Goal: Information Seeking & Learning: Compare options

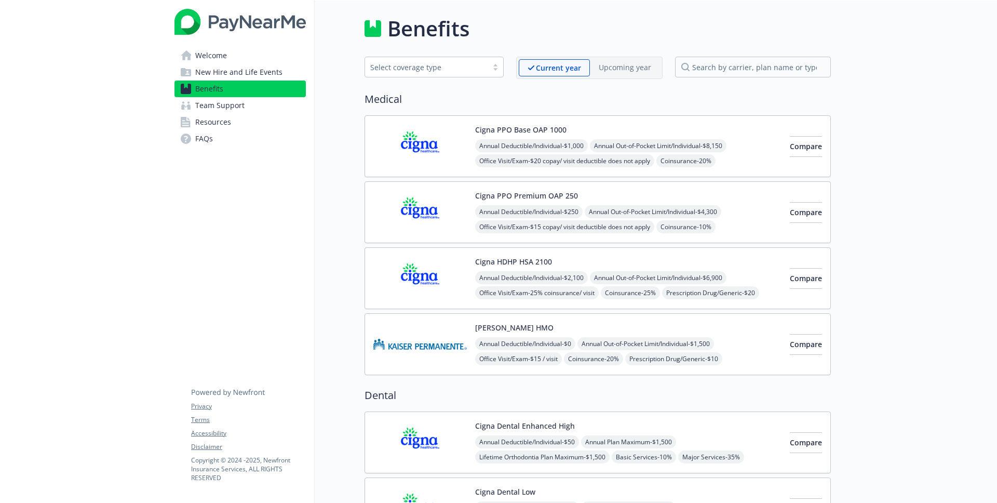
scroll to position [24, 0]
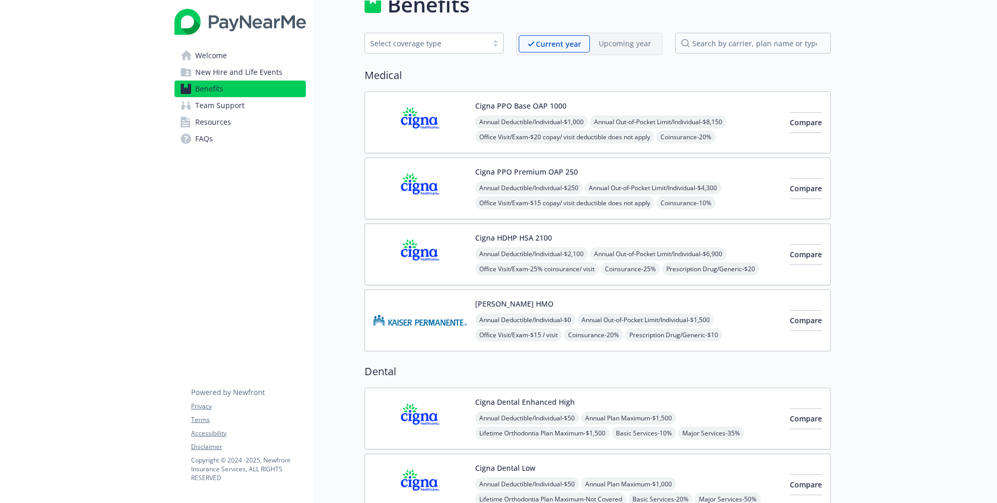
click at [507, 231] on div "Cigna HDHP HSA 2100 Annual Deductible/Individual - $2,100 Annual Out-of-Pocket …" at bounding box center [598, 254] width 466 height 62
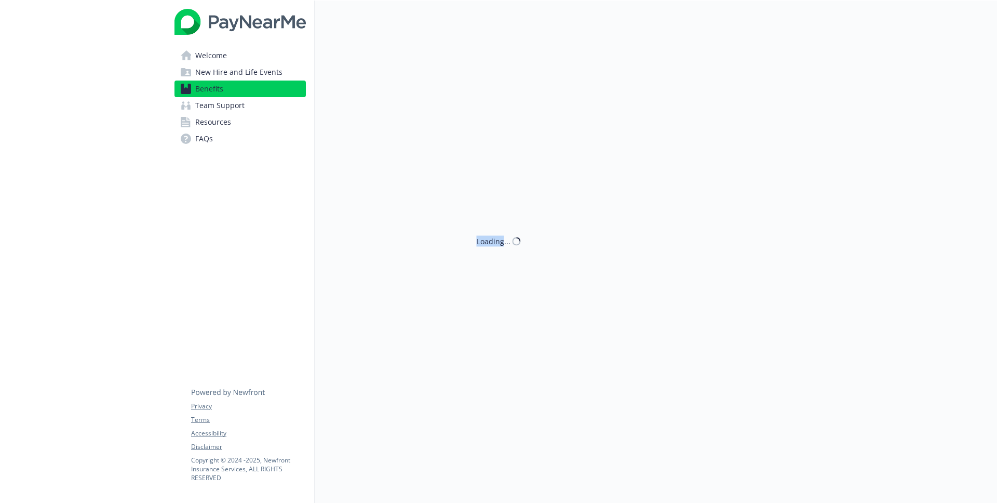
click at [507, 231] on div "Loading..." at bounding box center [573, 251] width 516 height 503
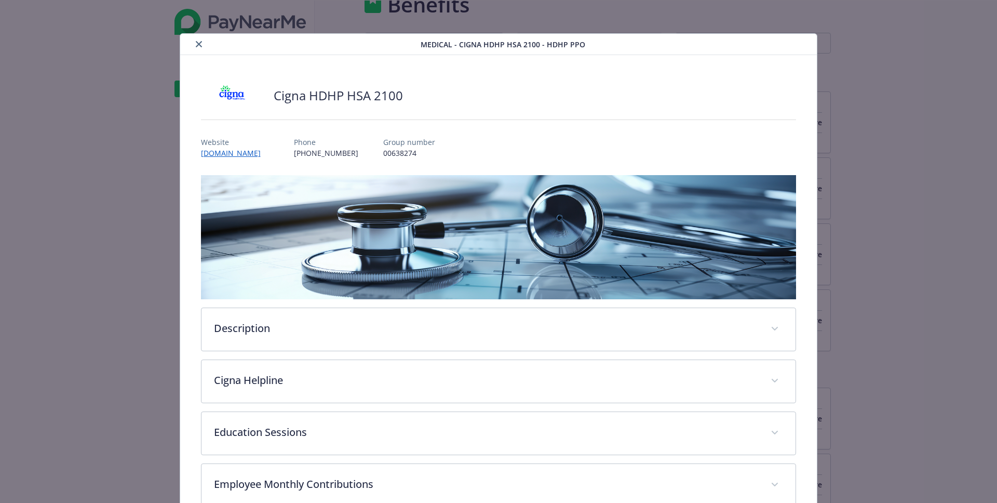
scroll to position [31, 0]
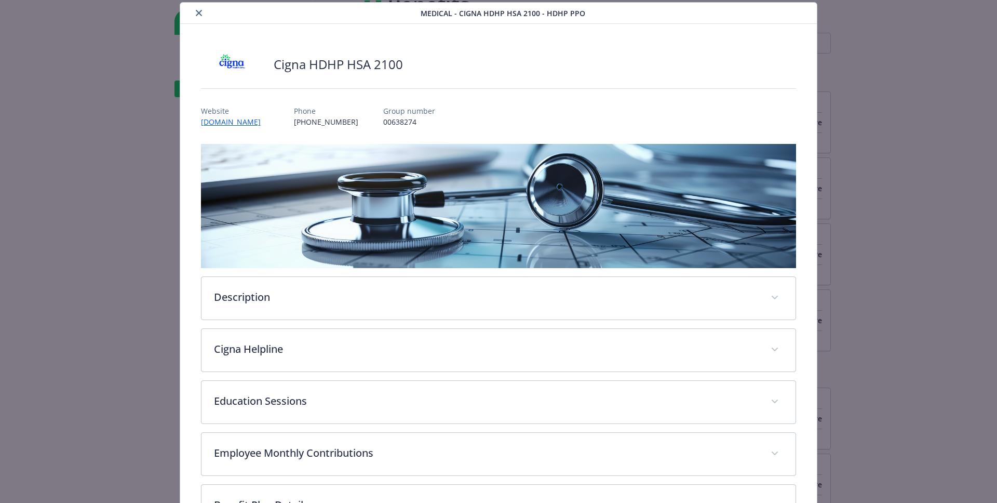
click at [194, 16] on button "close" at bounding box center [199, 13] width 12 height 12
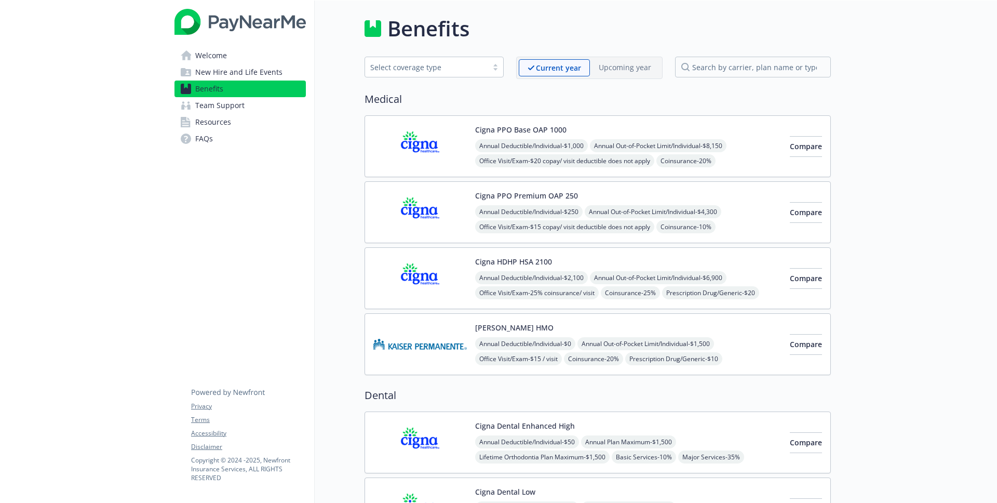
click at [225, 56] on span "Welcome" at bounding box center [211, 55] width 32 height 17
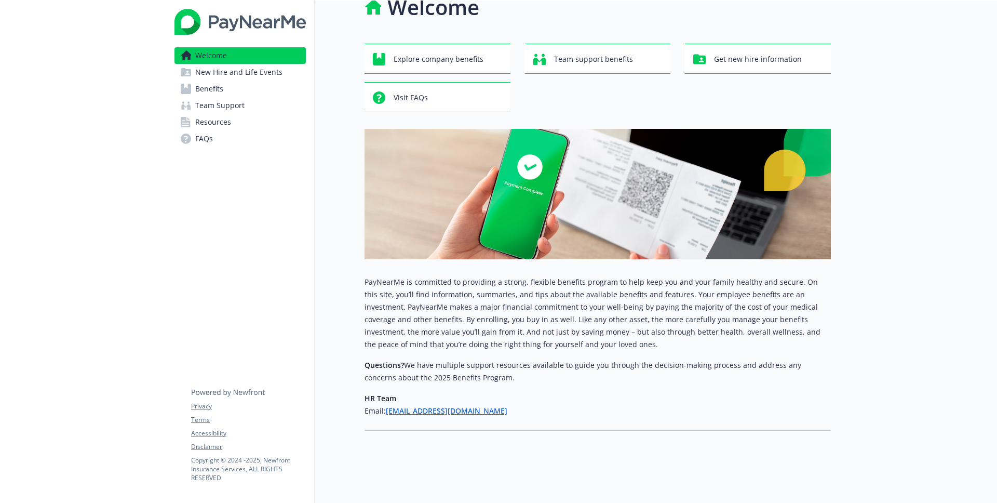
scroll to position [24, 0]
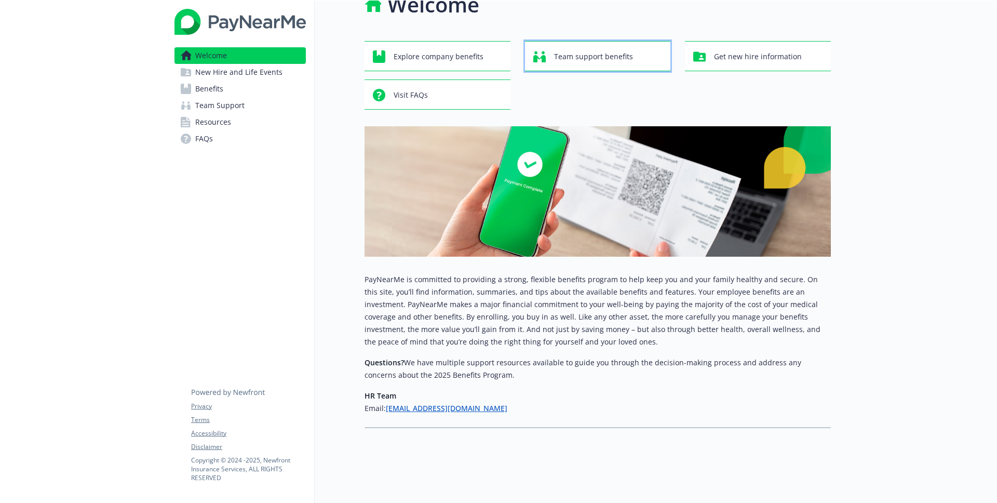
click at [590, 59] on span "Team support benefits" at bounding box center [593, 57] width 79 height 20
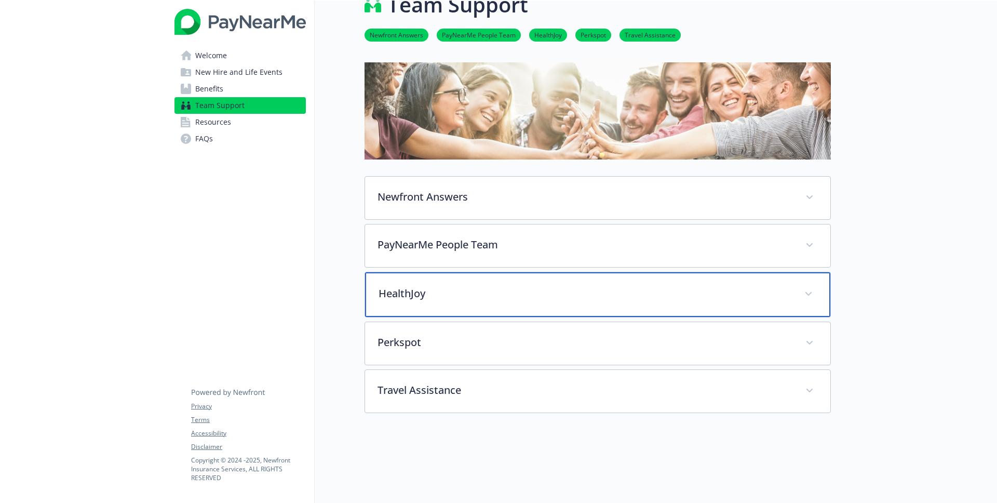
click at [549, 298] on p "HealthJoy" at bounding box center [585, 294] width 413 height 16
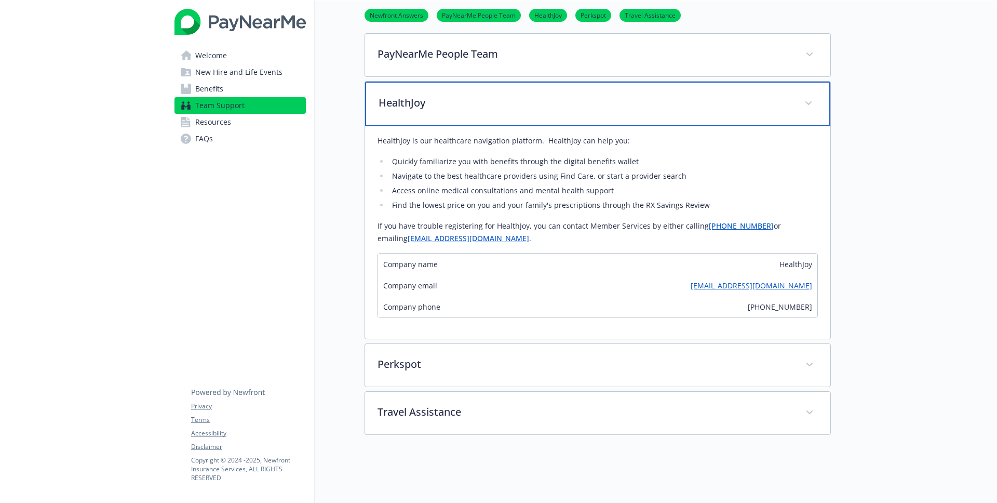
scroll to position [216, 0]
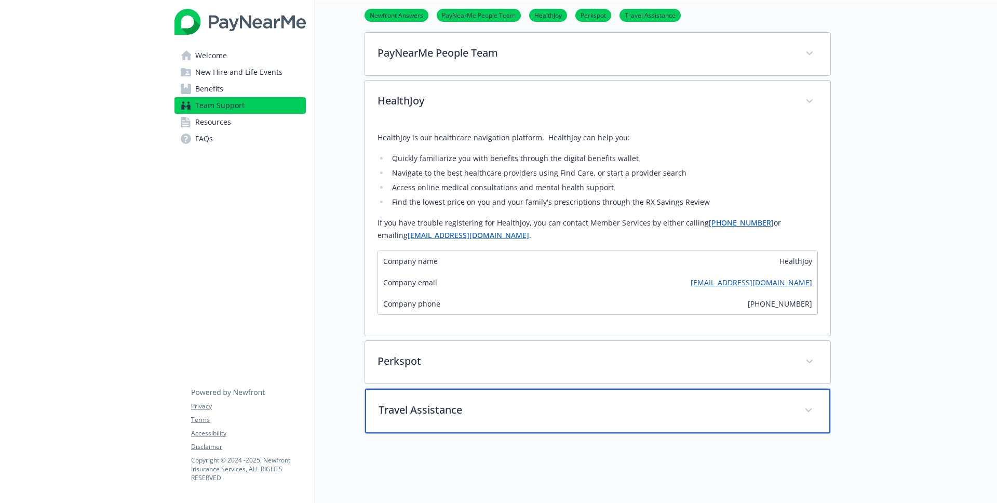
click at [411, 406] on p "Travel Assistance" at bounding box center [585, 410] width 413 height 16
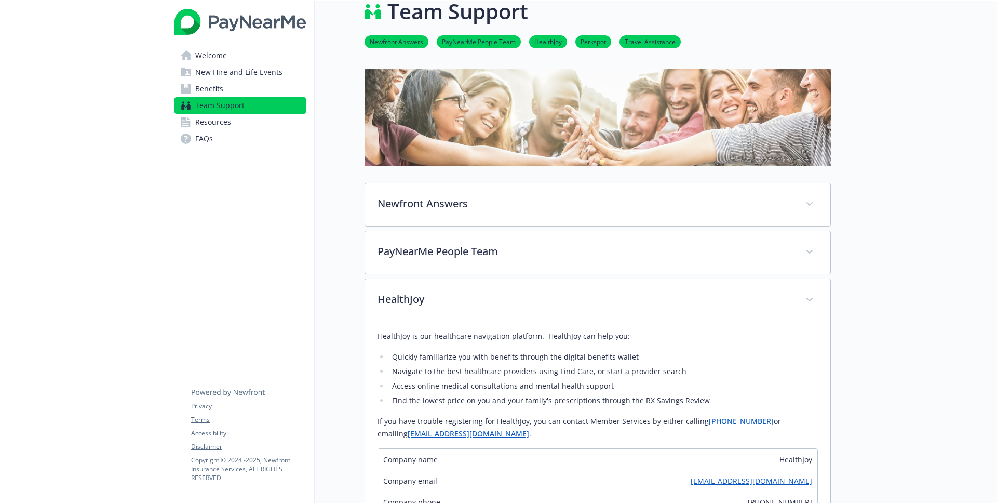
scroll to position [0, 0]
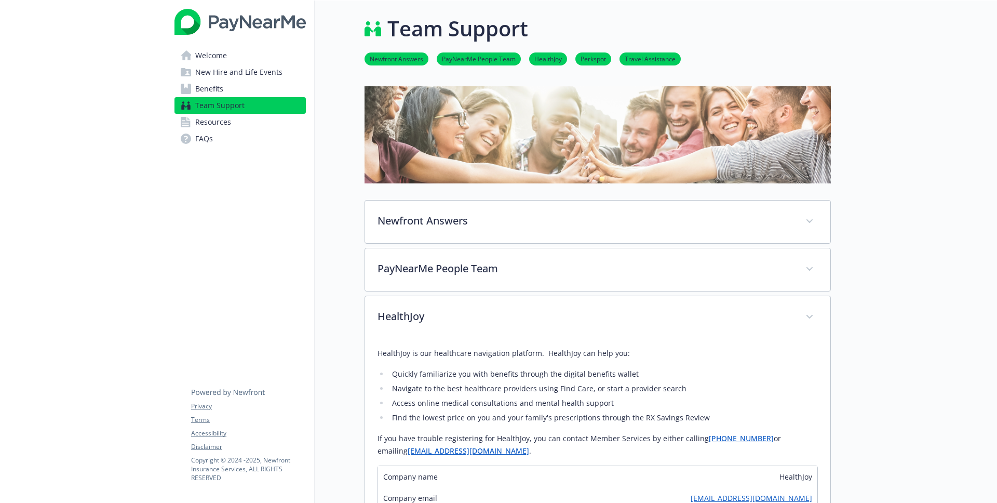
click at [189, 57] on icon at bounding box center [186, 55] width 11 height 10
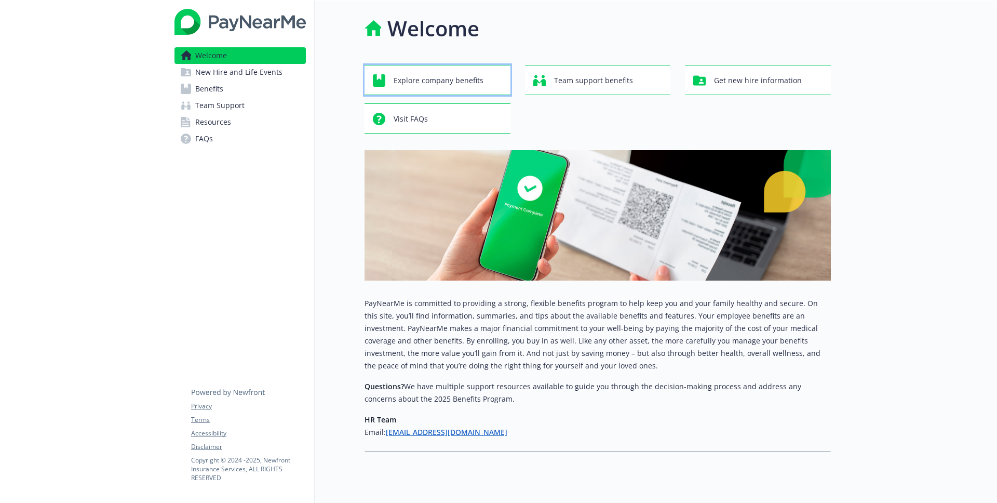
click at [469, 82] on span "Explore company benefits" at bounding box center [439, 81] width 90 height 20
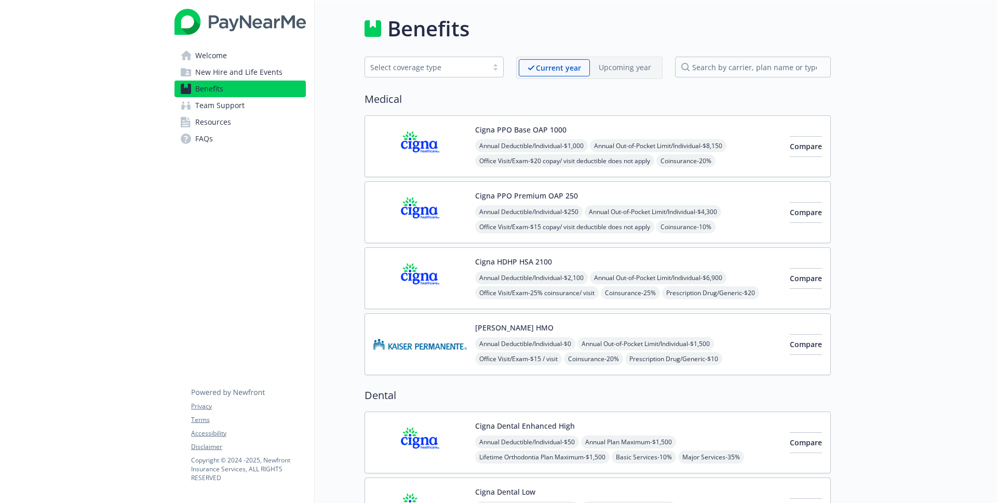
click at [515, 259] on button "Cigna HDHP HSA 2100" at bounding box center [513, 261] width 77 height 11
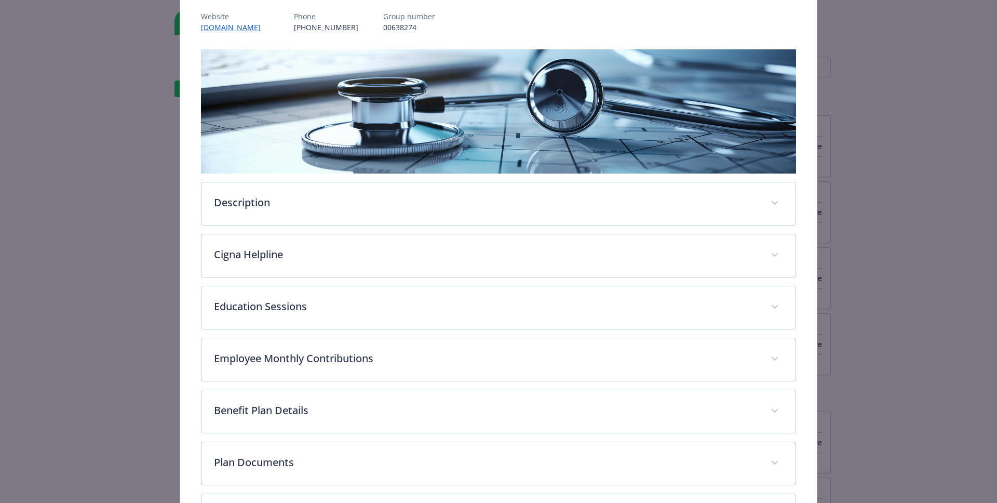
scroll to position [139, 0]
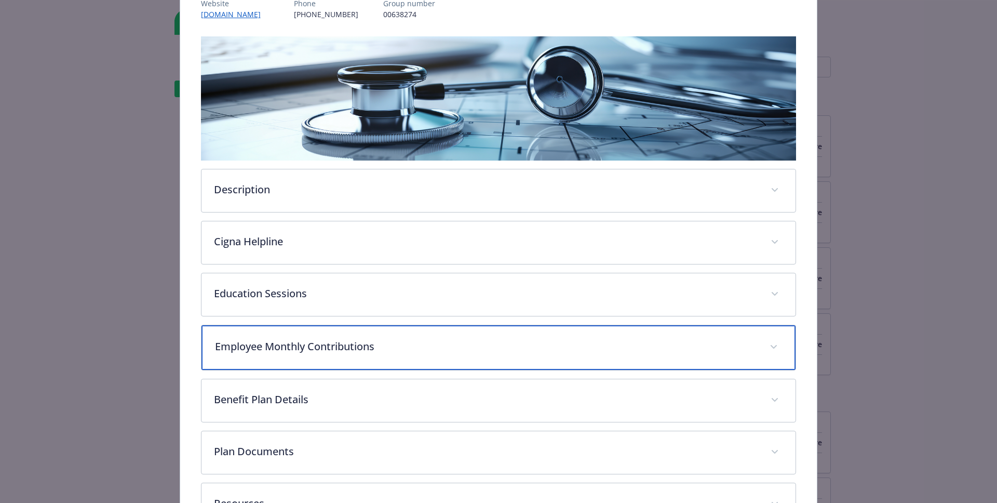
click at [411, 352] on p "Employee Monthly Contributions" at bounding box center [486, 347] width 543 height 16
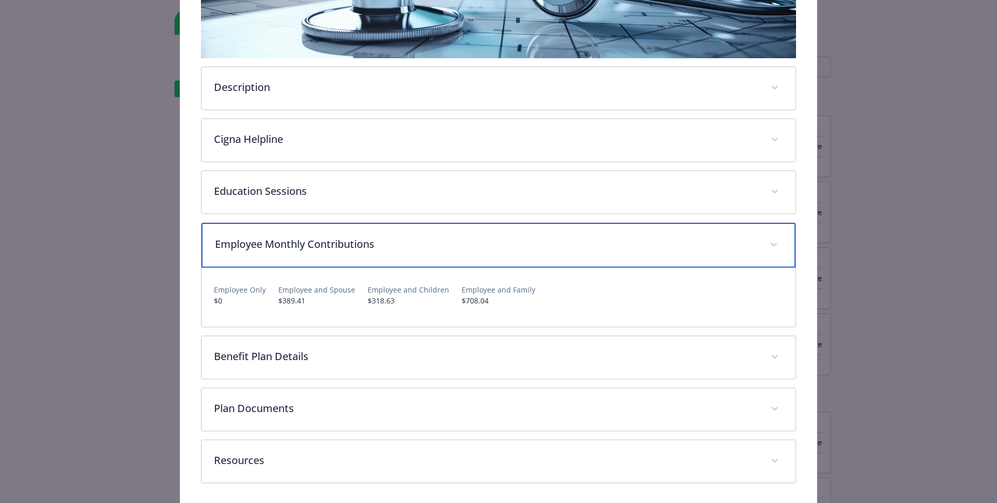
scroll to position [280, 0]
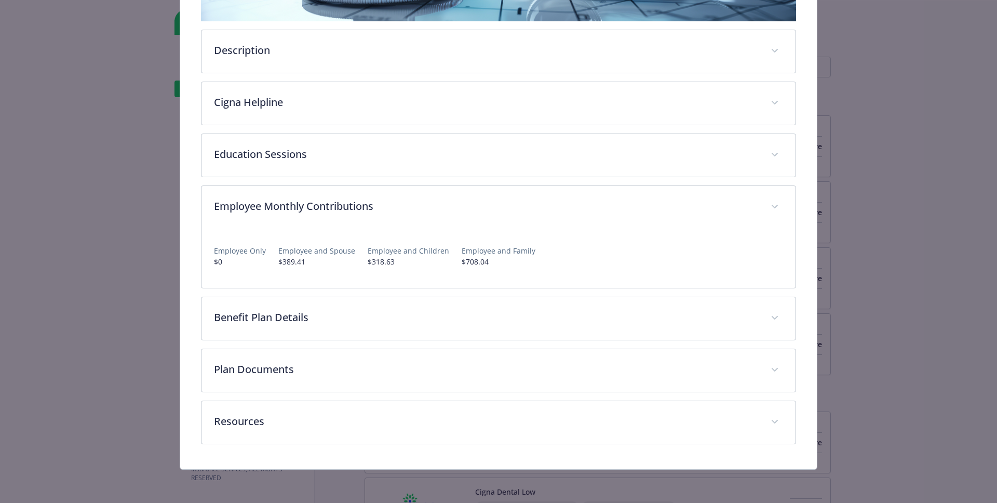
click at [989, 126] on div "Medical - Cigna HDHP HSA 2100 - HDHP PPO Cigna HDHP HSA 2100 Website [DOMAIN_NA…" at bounding box center [498, 251] width 997 height 503
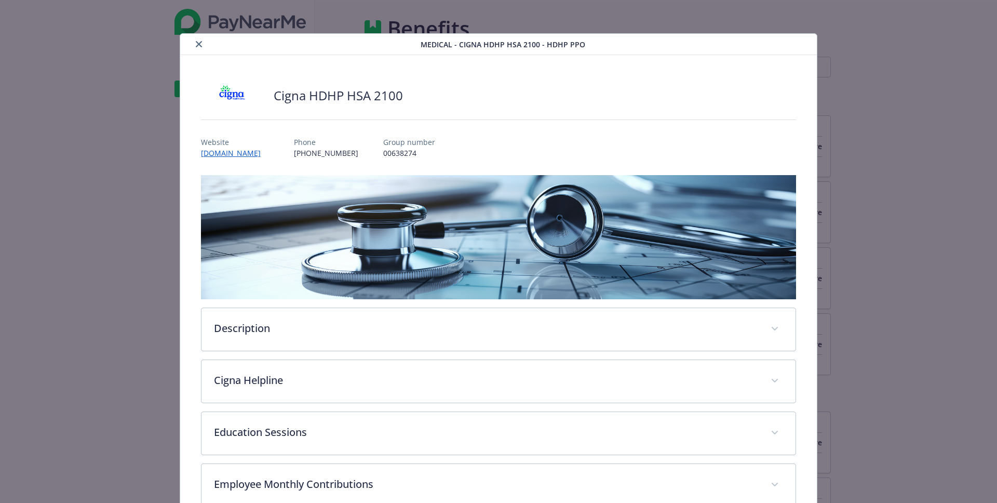
click at [199, 43] on icon "close" at bounding box center [199, 44] width 6 height 6
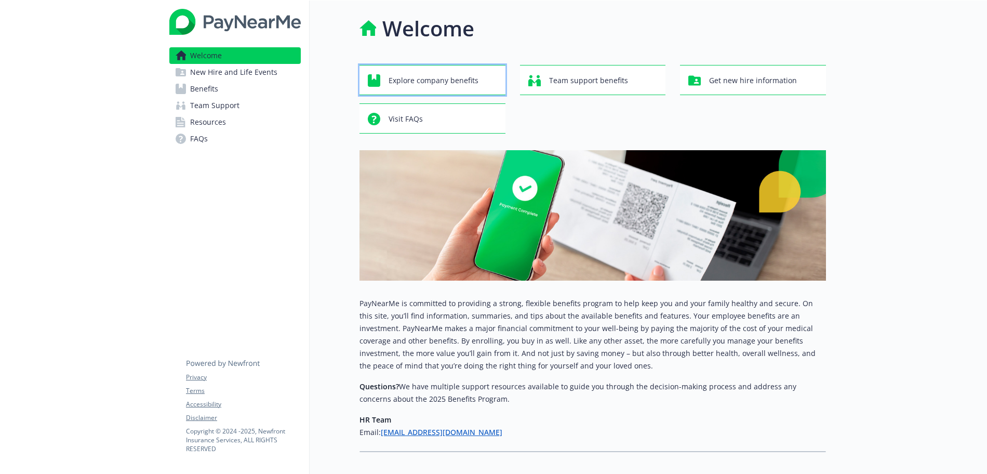
click at [460, 80] on span "Explore company benefits" at bounding box center [433, 81] width 90 height 20
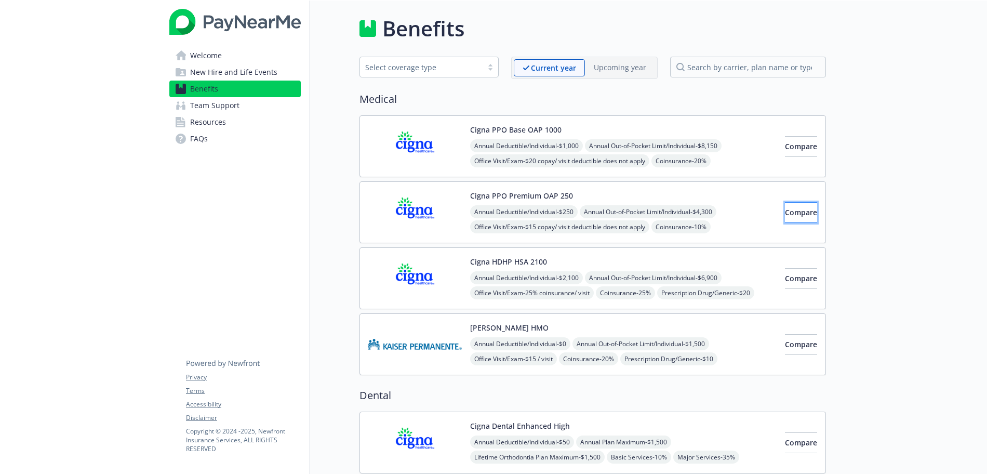
click at [785, 207] on span "Compare" at bounding box center [801, 212] width 32 height 10
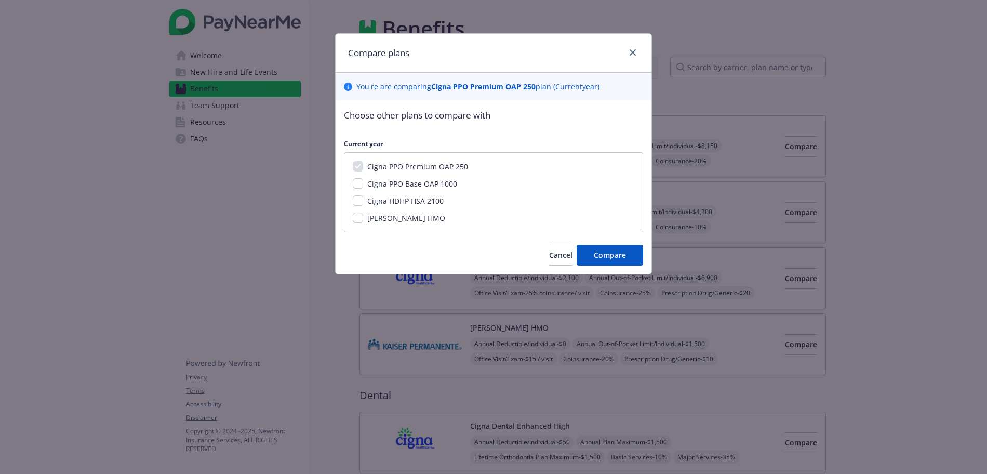
click at [438, 199] on span "Cigna HDHP HSA 2100" at bounding box center [405, 201] width 76 height 10
click at [363, 199] on input "Cigna HDHP HSA 2100" at bounding box center [358, 200] width 10 height 10
checkbox input "true"
click at [603, 260] on span "Compare" at bounding box center [610, 255] width 32 height 10
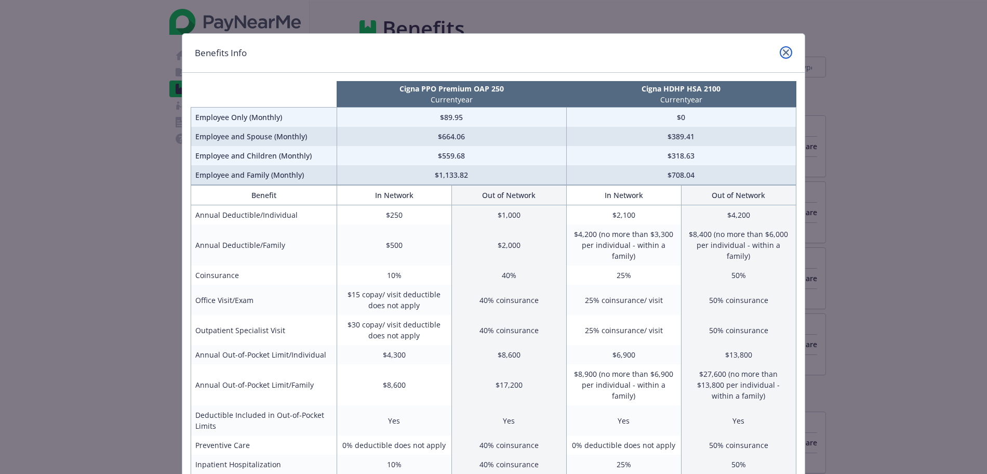
click at [785, 51] on icon "close" at bounding box center [786, 52] width 6 height 6
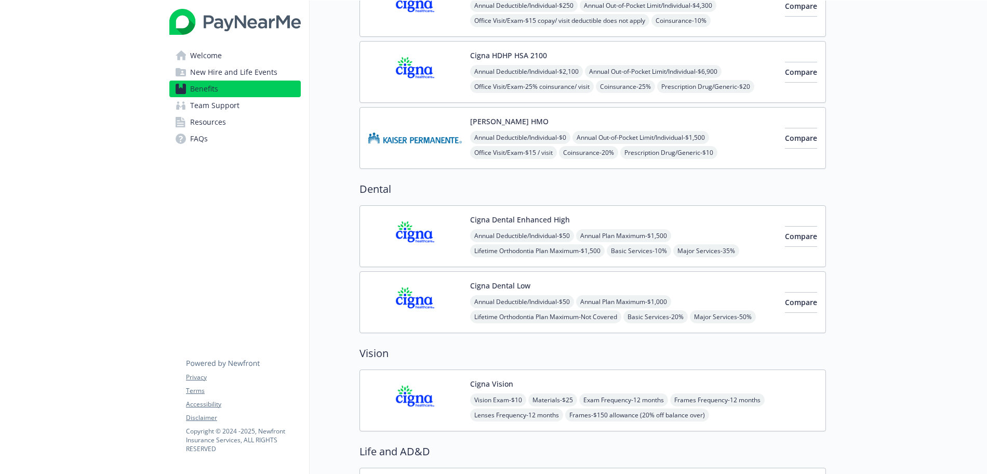
scroll to position [219, 0]
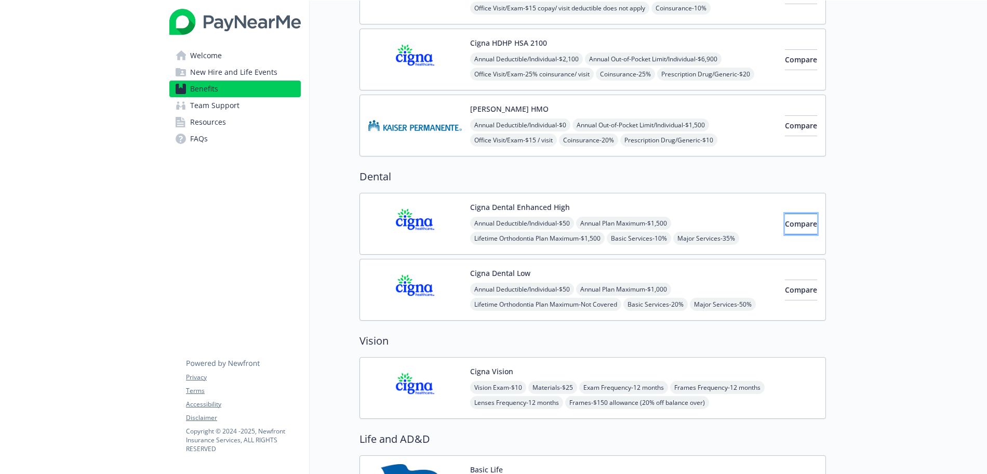
click at [785, 219] on span "Compare" at bounding box center [801, 224] width 32 height 10
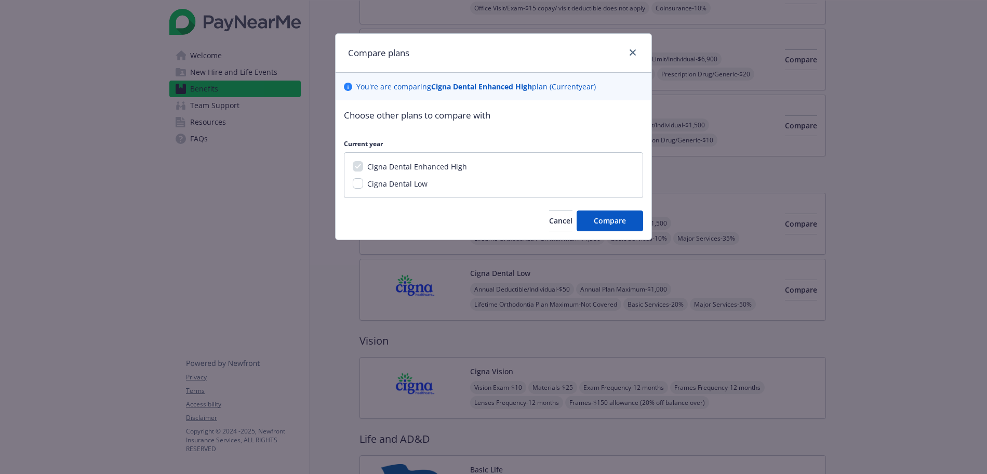
click at [422, 182] on span "Cigna Dental Low" at bounding box center [397, 184] width 60 height 10
click at [363, 182] on input "Cigna Dental Low" at bounding box center [358, 183] width 10 height 10
checkbox input "true"
click at [603, 215] on button "Compare" at bounding box center [609, 220] width 66 height 21
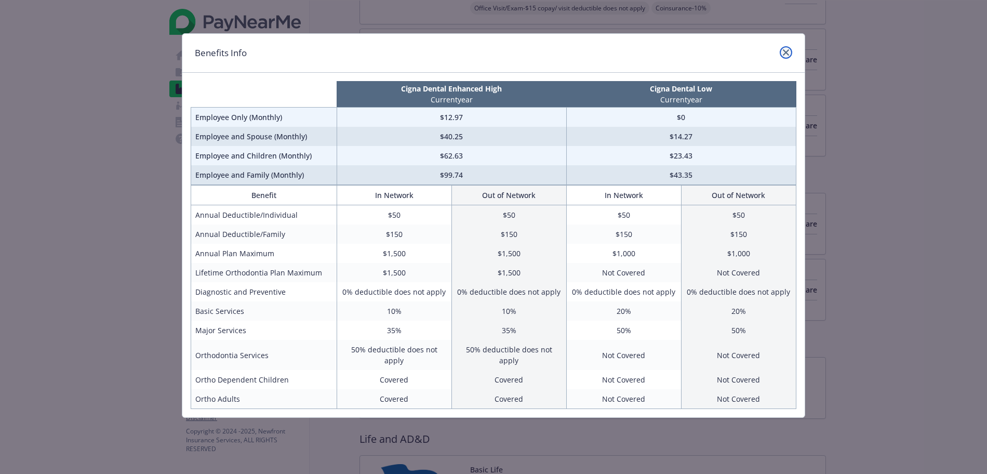
click at [788, 53] on icon "close" at bounding box center [786, 52] width 6 height 6
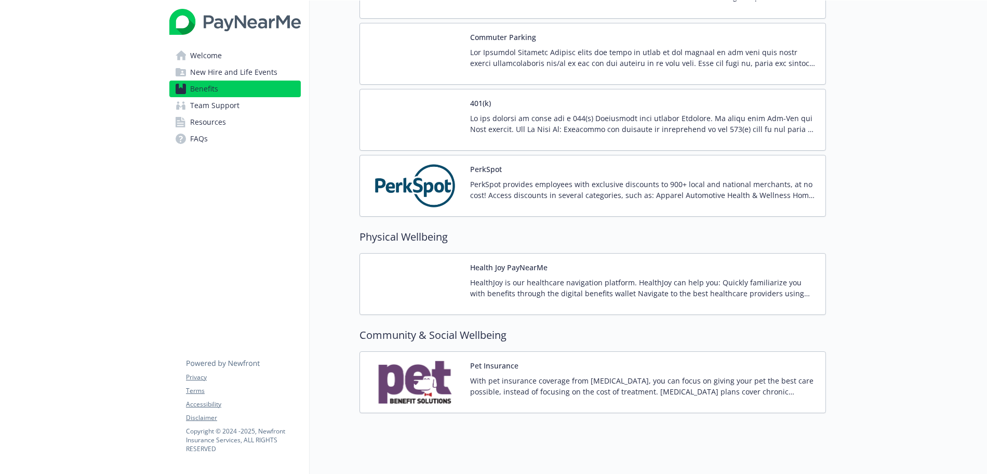
scroll to position [1815, 0]
